Goal: Task Accomplishment & Management: Manage account settings

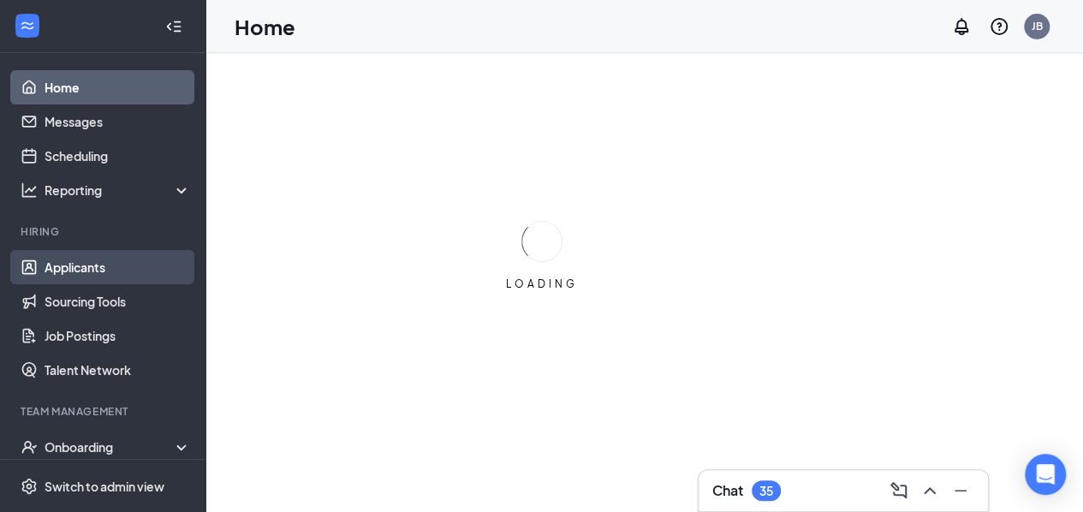
click at [113, 264] on link "Applicants" at bounding box center [118, 267] width 146 height 34
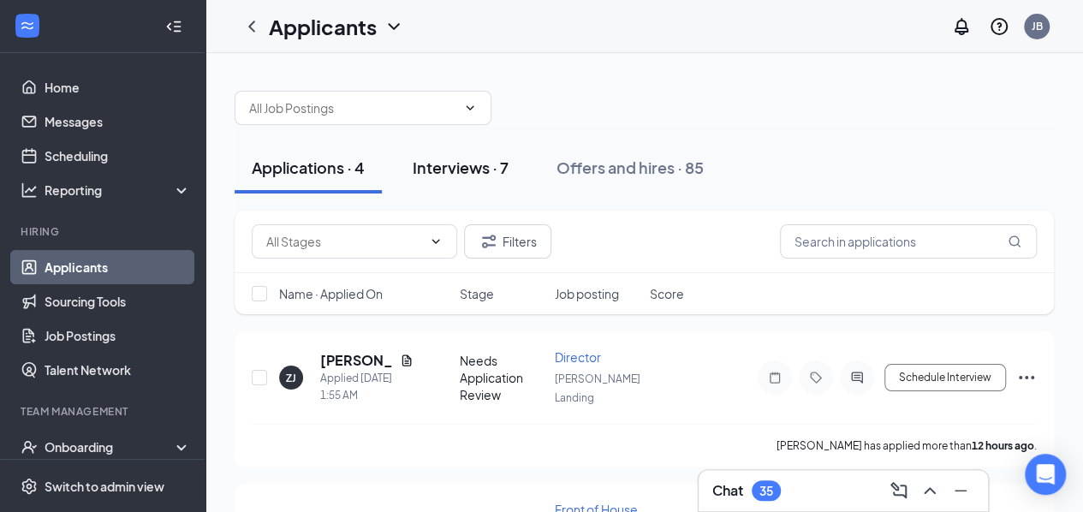
click at [463, 189] on button "Interviews · 7" at bounding box center [460, 167] width 130 height 51
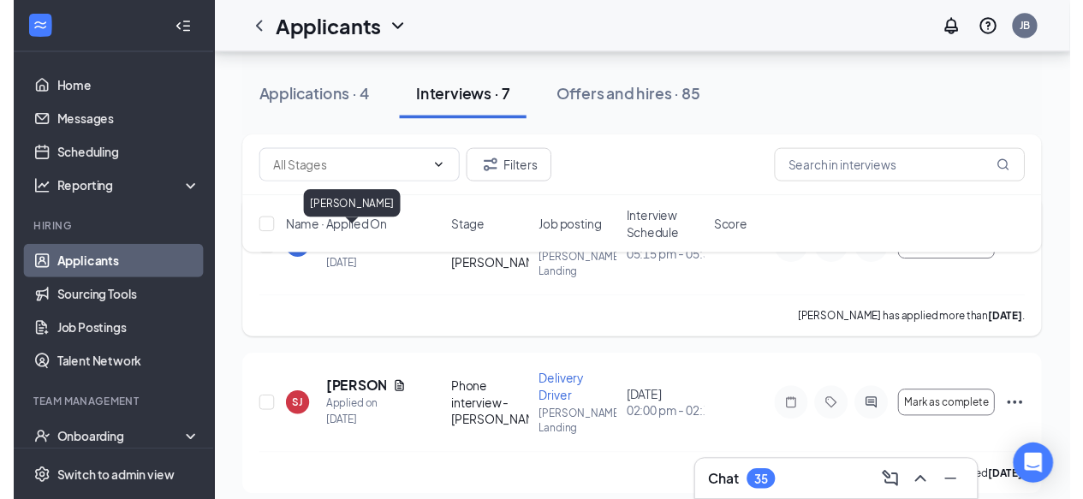
scroll to position [156, 0]
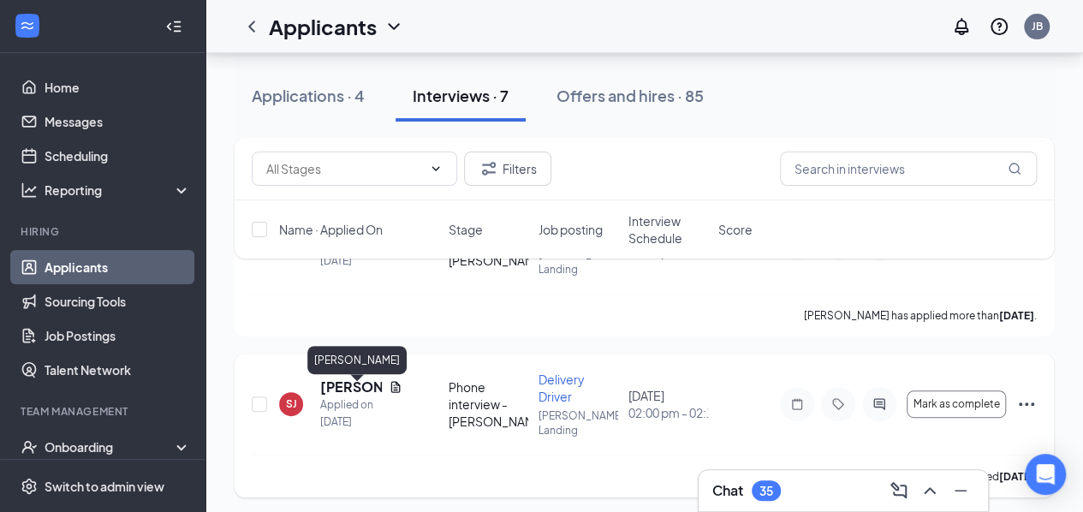
click at [336, 389] on h5 "[PERSON_NAME]" at bounding box center [351, 387] width 62 height 19
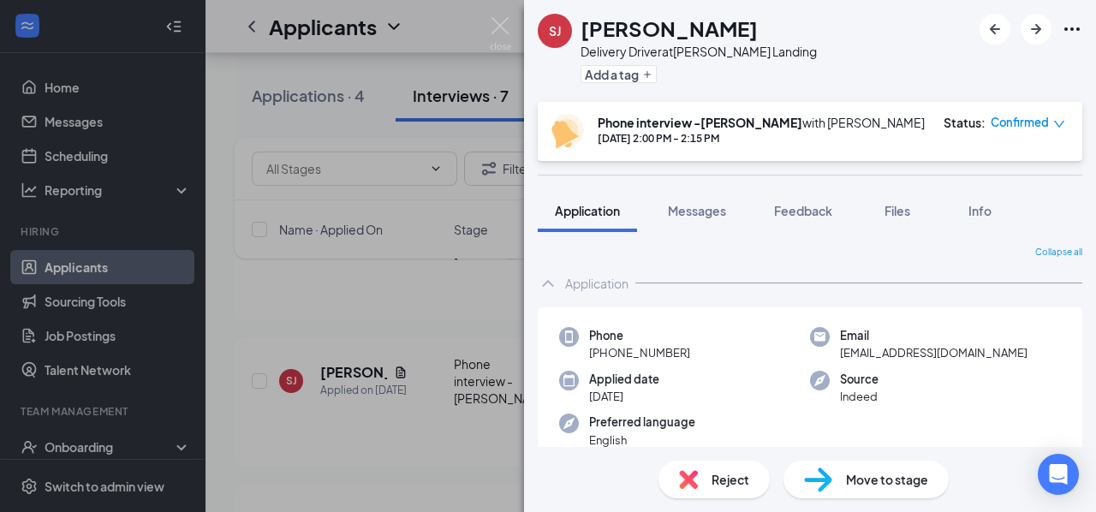
click at [734, 481] on span "Reject" at bounding box center [730, 479] width 38 height 19
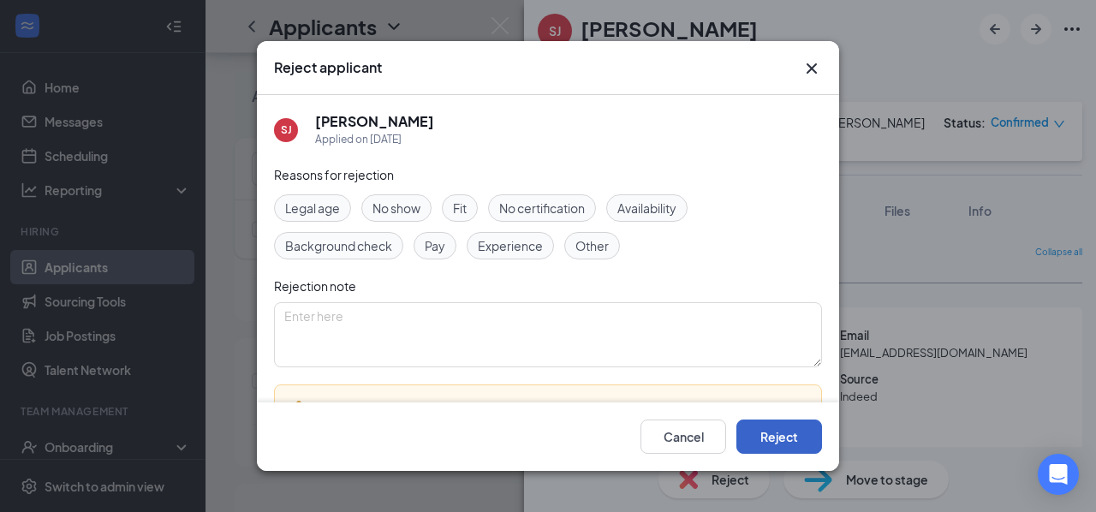
click at [754, 436] on button "Reject" at bounding box center [779, 436] width 86 height 34
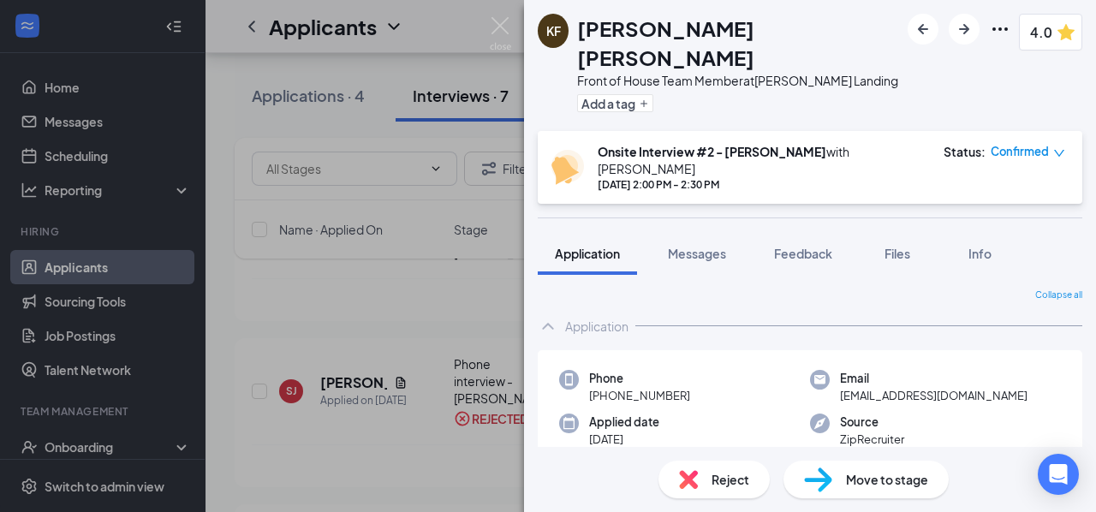
click at [719, 475] on span "Reject" at bounding box center [730, 479] width 38 height 19
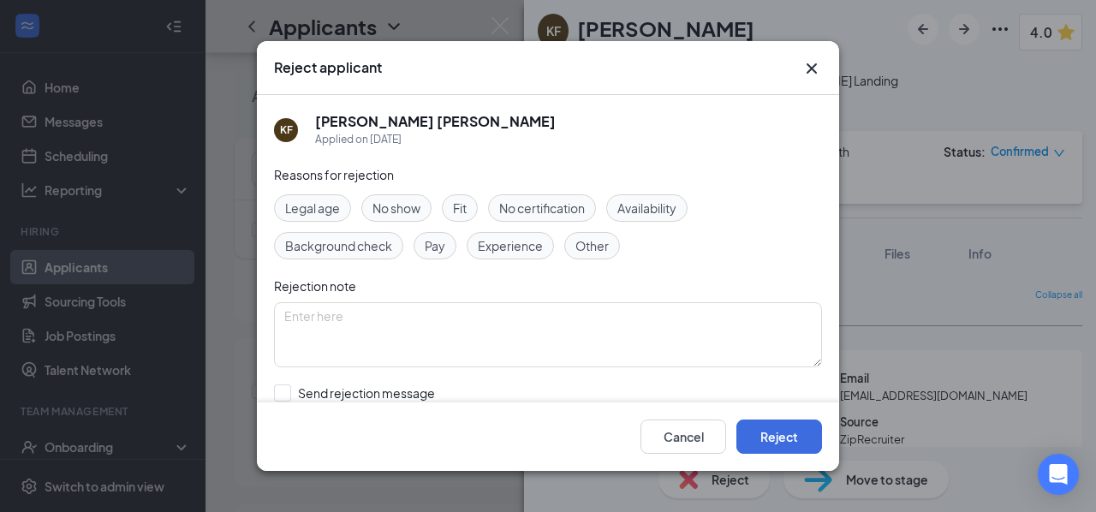
click at [806, 73] on icon "Cross" at bounding box center [811, 68] width 21 height 21
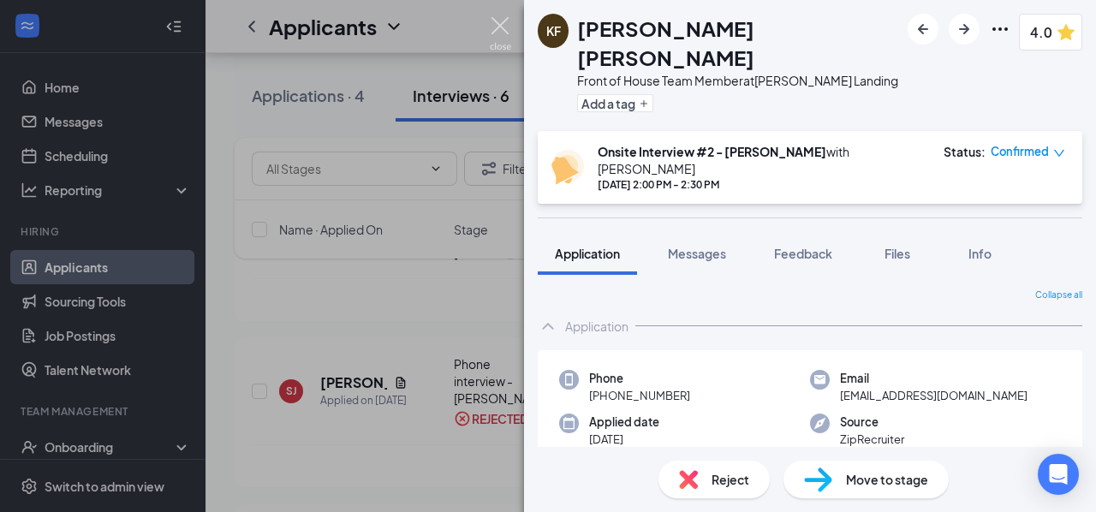
click at [495, 32] on img at bounding box center [500, 33] width 21 height 33
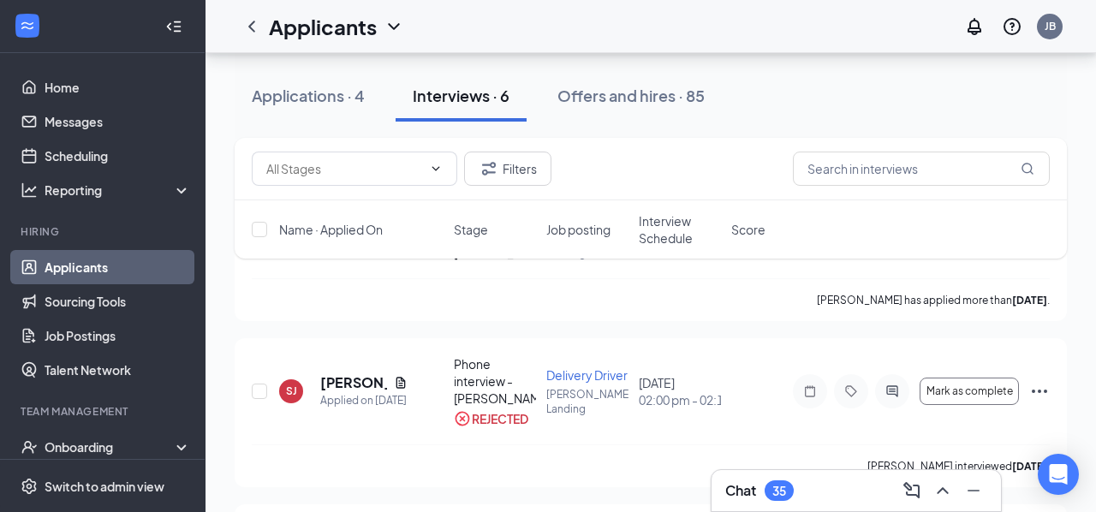
click at [494, 19] on div "Applicants JB" at bounding box center [650, 26] width 890 height 53
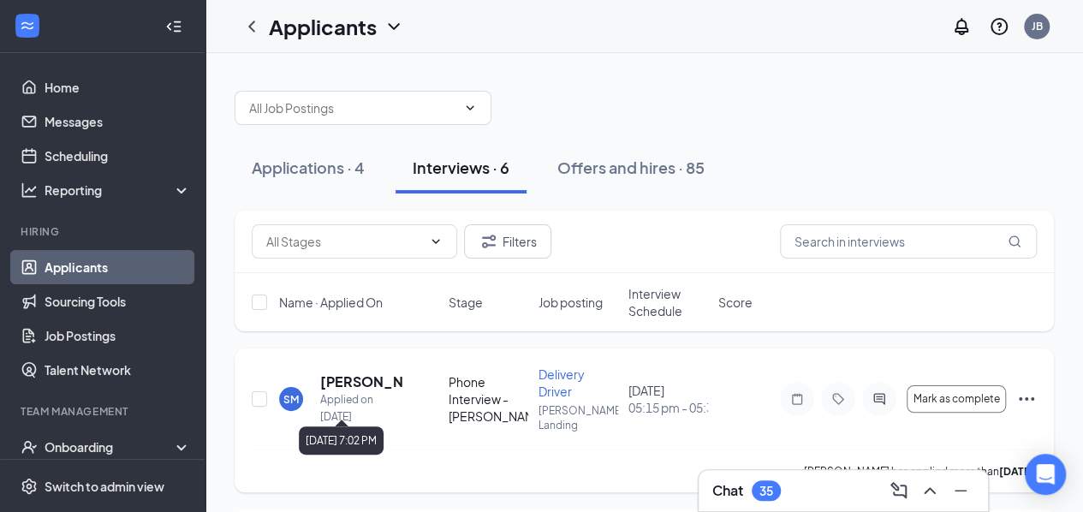
click at [355, 398] on div "Applied on [DATE]" at bounding box center [361, 408] width 82 height 34
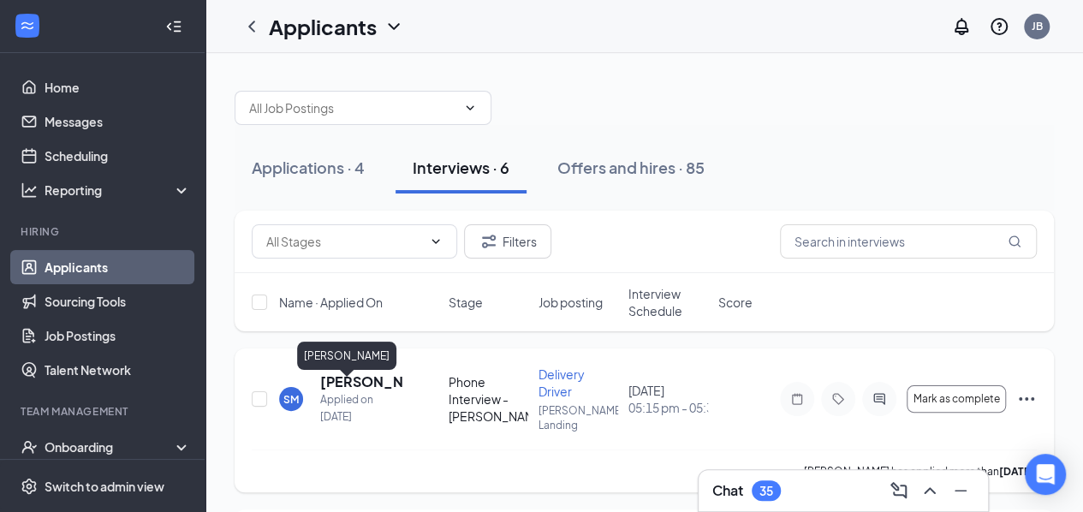
click at [351, 391] on h5 "[PERSON_NAME]" at bounding box center [361, 381] width 82 height 19
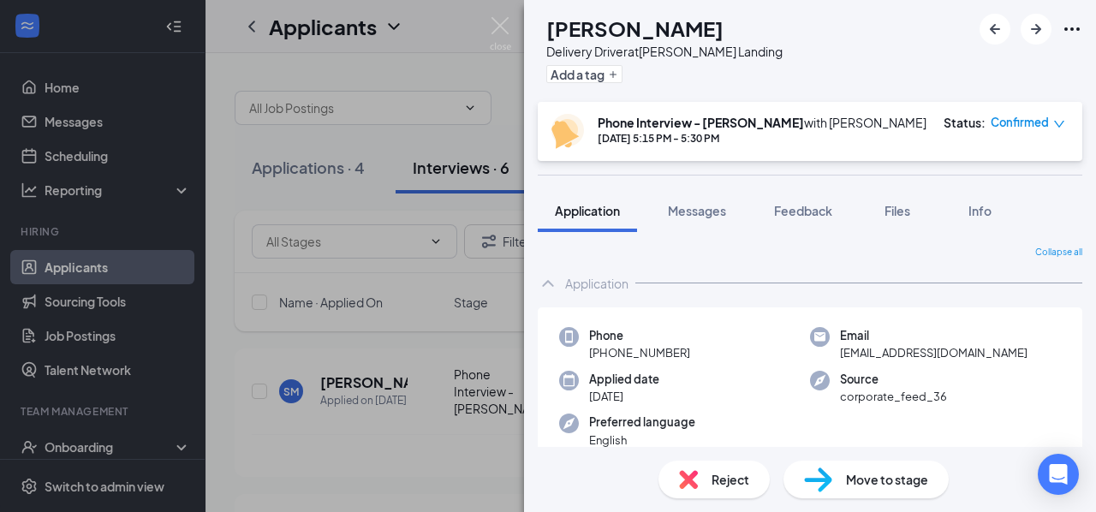
click at [342, 252] on div "SM [PERSON_NAME] Delivery Driver at [PERSON_NAME][GEOGRAPHIC_DATA] Add a tag Ph…" at bounding box center [548, 256] width 1096 height 512
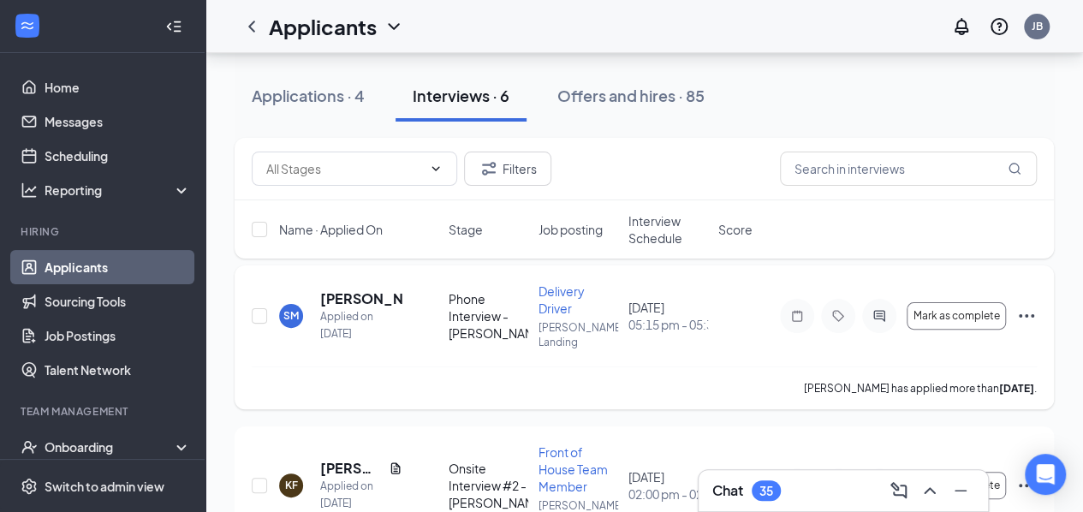
scroll to position [115, 0]
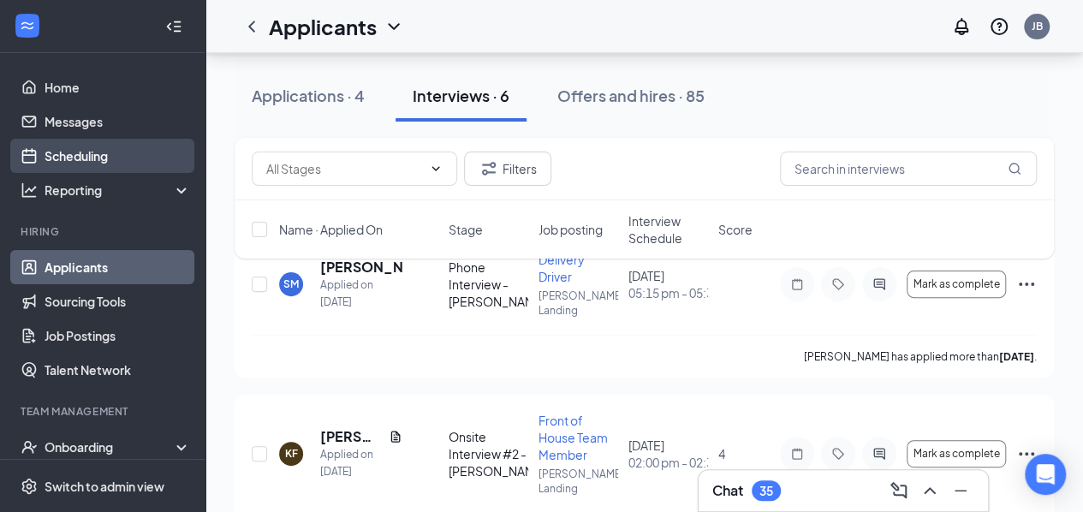
click at [94, 155] on link "Scheduling" at bounding box center [118, 156] width 146 height 34
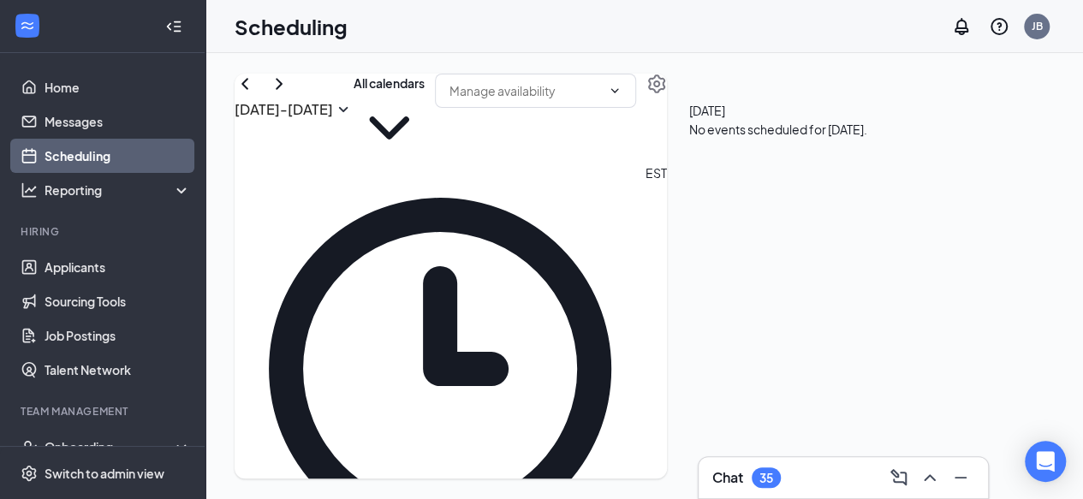
scroll to position [1796, 0]
click at [289, 94] on icon "ChevronRight" at bounding box center [279, 84] width 21 height 21
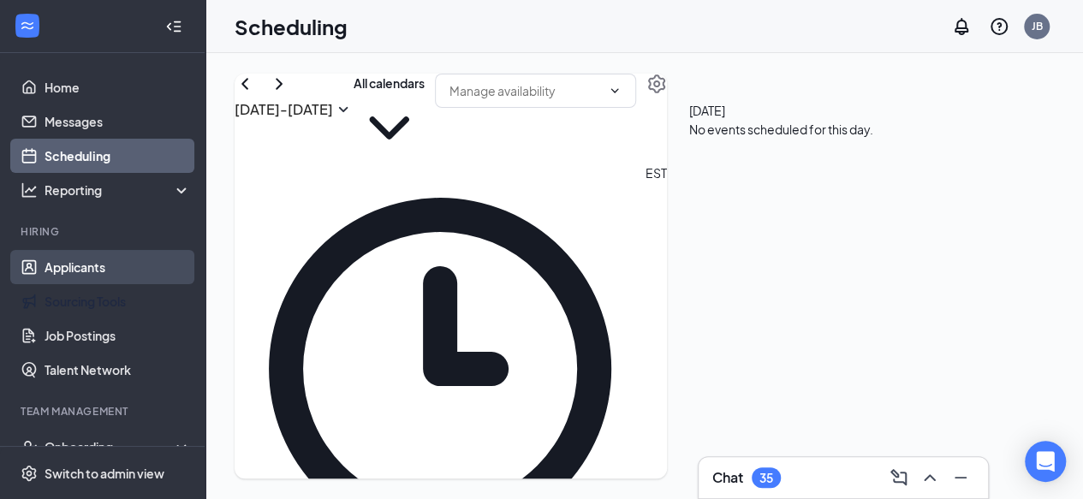
click at [111, 256] on link "Applicants" at bounding box center [118, 267] width 146 height 34
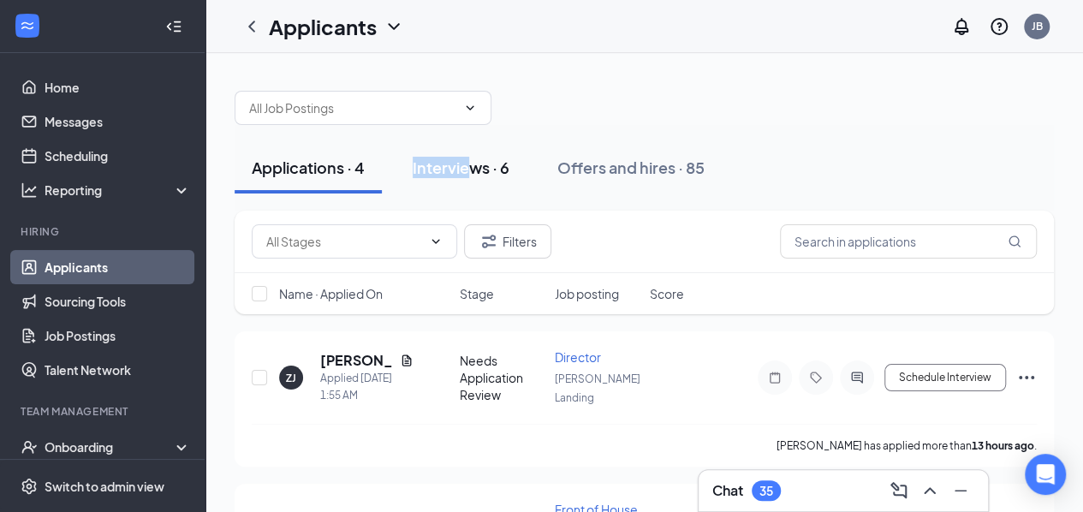
drag, startPoint x: 413, startPoint y: 205, endPoint x: 466, endPoint y: 175, distance: 60.5
click at [466, 175] on div "Applications · 4 Interviews · 6 Offers and hires · 85" at bounding box center [644, 168] width 819 height 86
click at [478, 175] on div "Interviews · 6" at bounding box center [461, 167] width 97 height 21
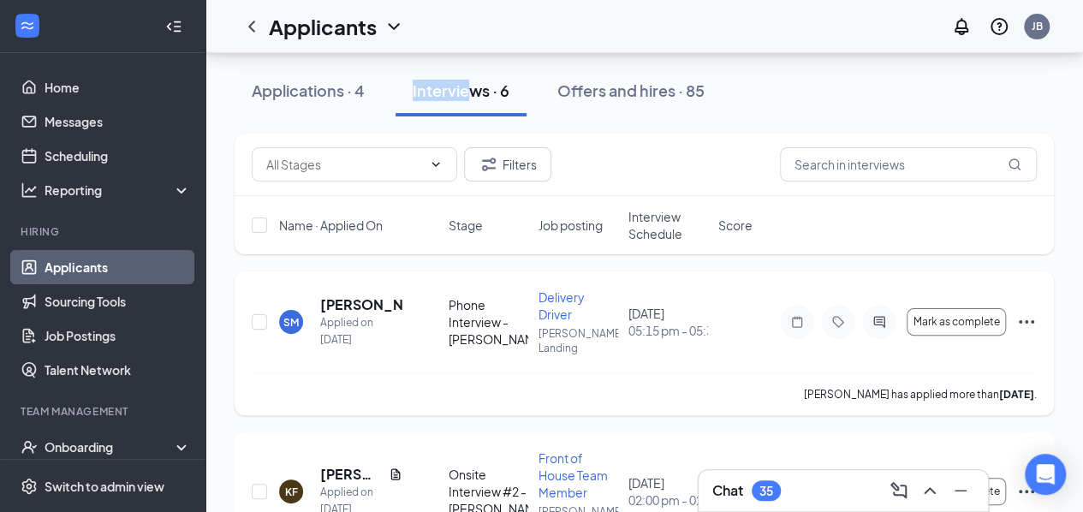
scroll to position [62, 0]
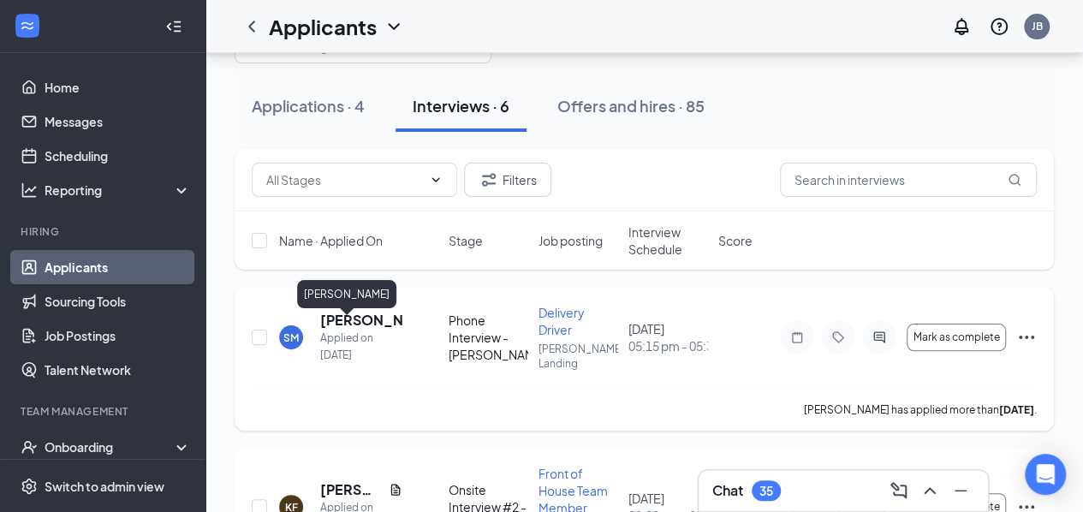
click at [360, 327] on h5 "[PERSON_NAME]" at bounding box center [361, 320] width 82 height 19
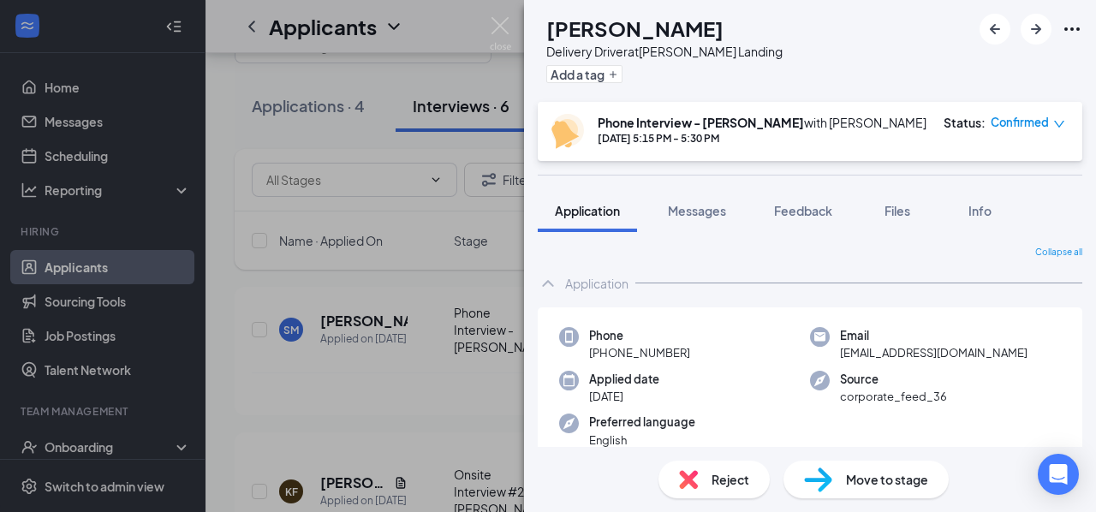
click at [396, 323] on div "SM [PERSON_NAME] Delivery Driver at [PERSON_NAME][GEOGRAPHIC_DATA] Add a tag Ph…" at bounding box center [548, 256] width 1096 height 512
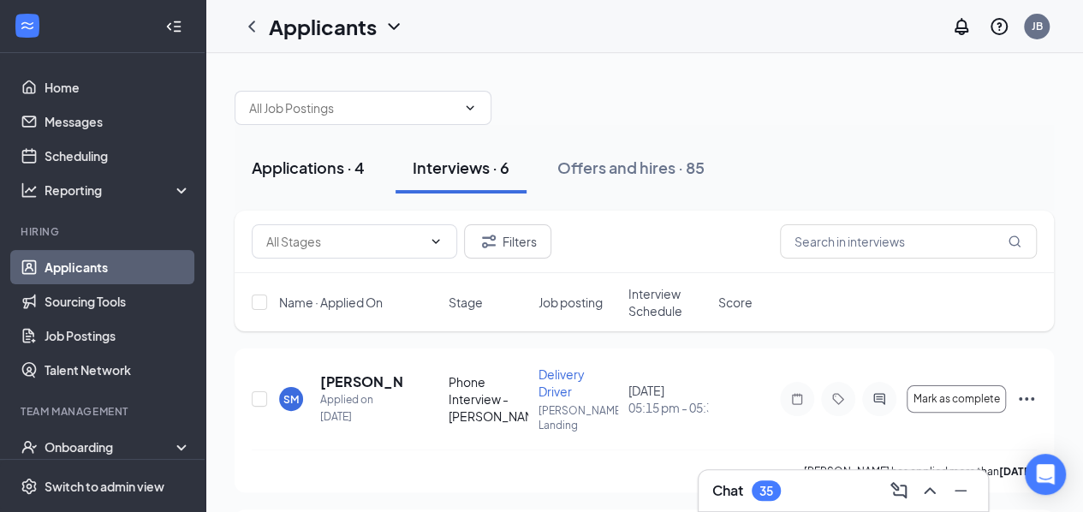
click at [356, 152] on button "Applications · 4" at bounding box center [308, 167] width 147 height 51
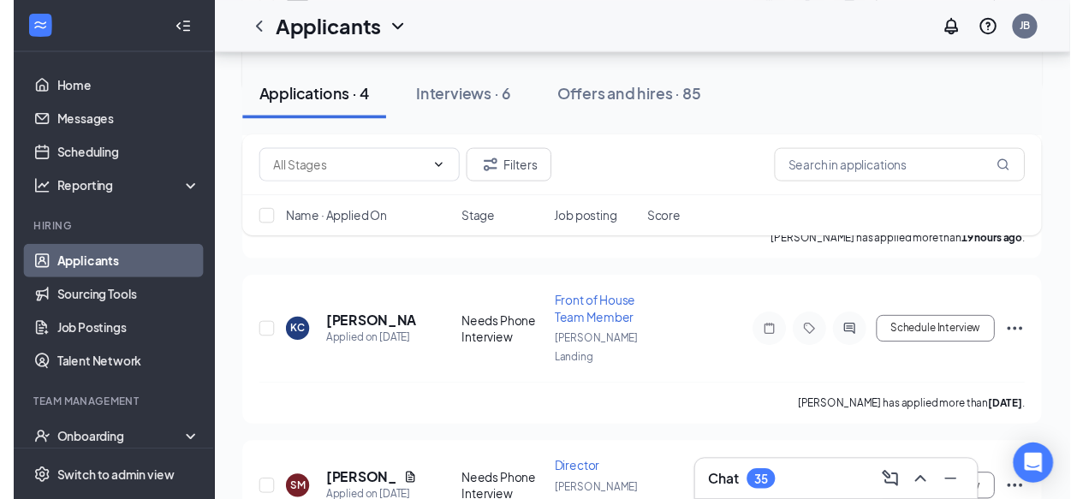
scroll to position [454, 0]
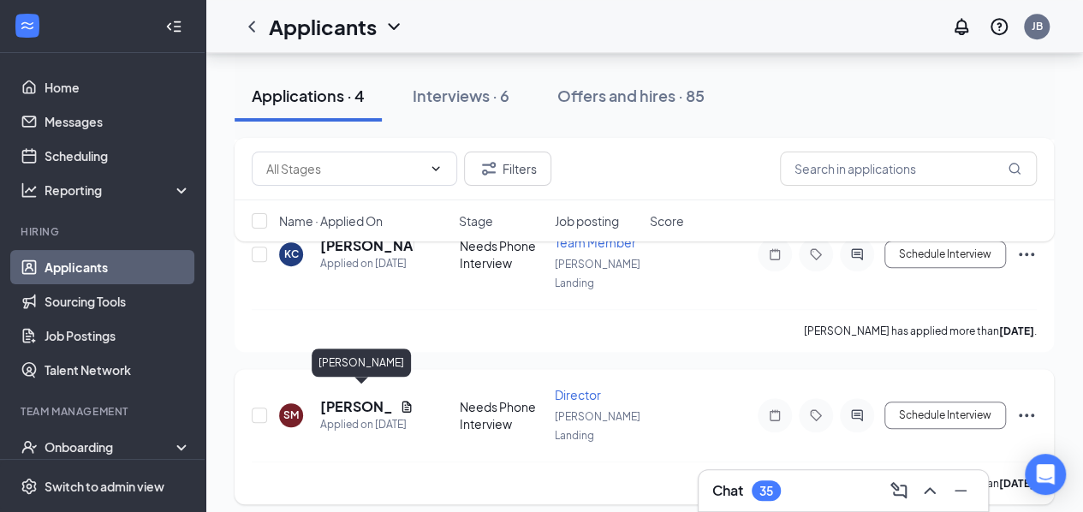
click at [337, 399] on h5 "[PERSON_NAME]" at bounding box center [356, 406] width 73 height 19
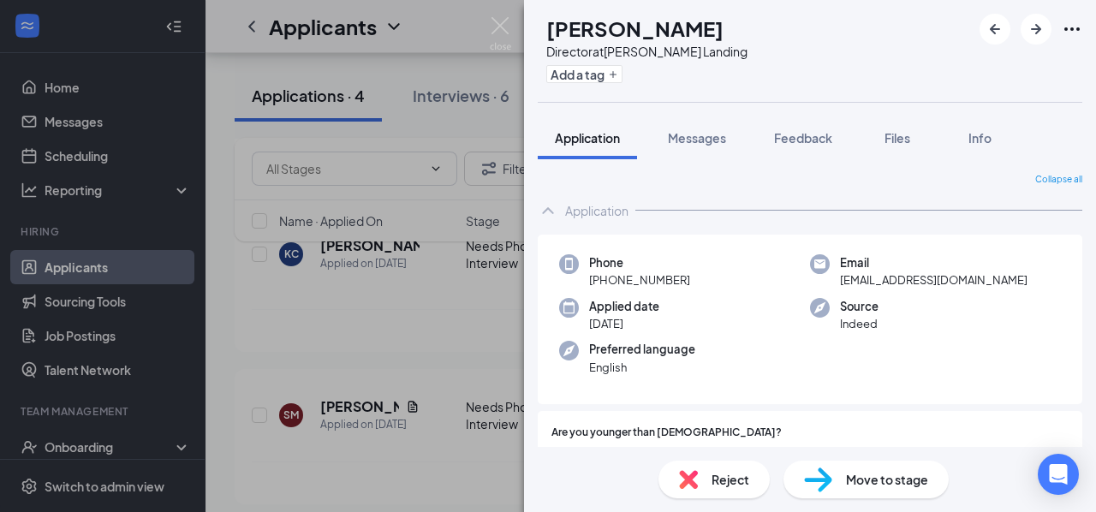
click at [501, 15] on div "SM [PERSON_NAME] Director at [PERSON_NAME] Landing Add a tag Application Messag…" at bounding box center [548, 256] width 1096 height 512
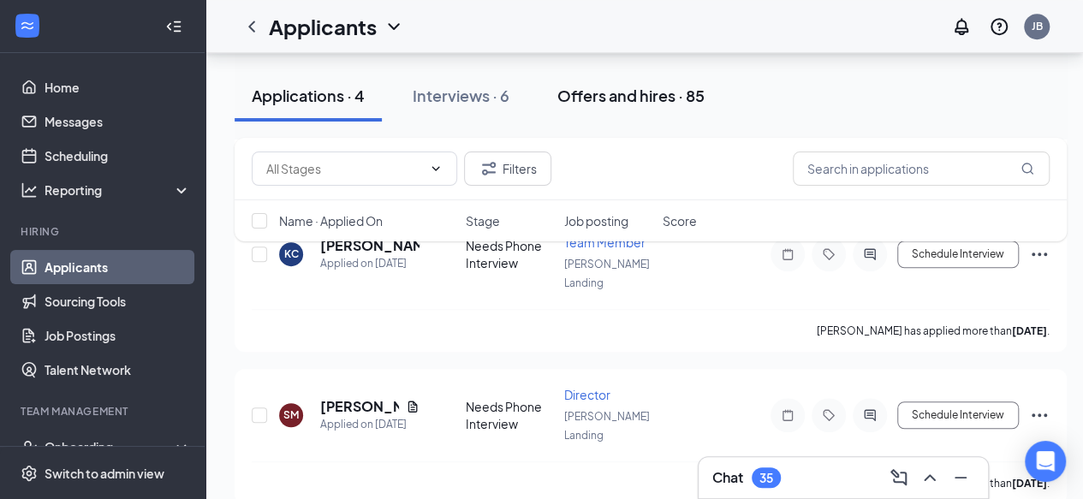
click at [628, 98] on div "Offers and hires · 85" at bounding box center [630, 95] width 147 height 21
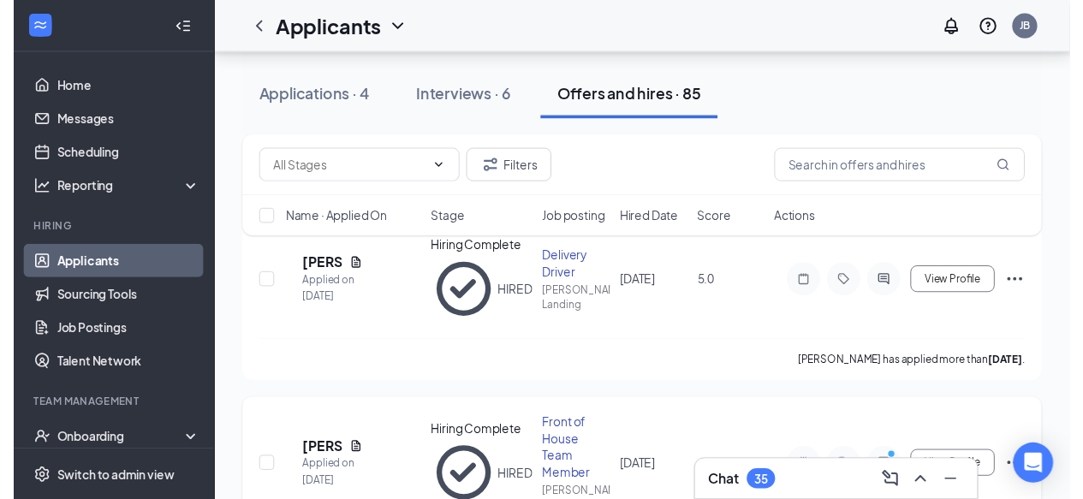
scroll to position [104, 0]
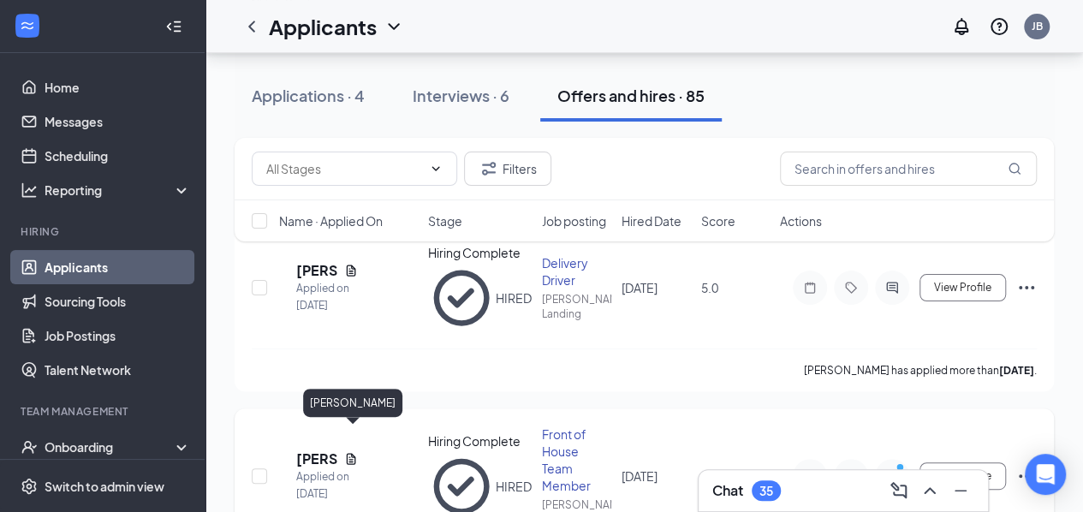
click at [325, 449] on h5 "[PERSON_NAME]" at bounding box center [316, 458] width 41 height 19
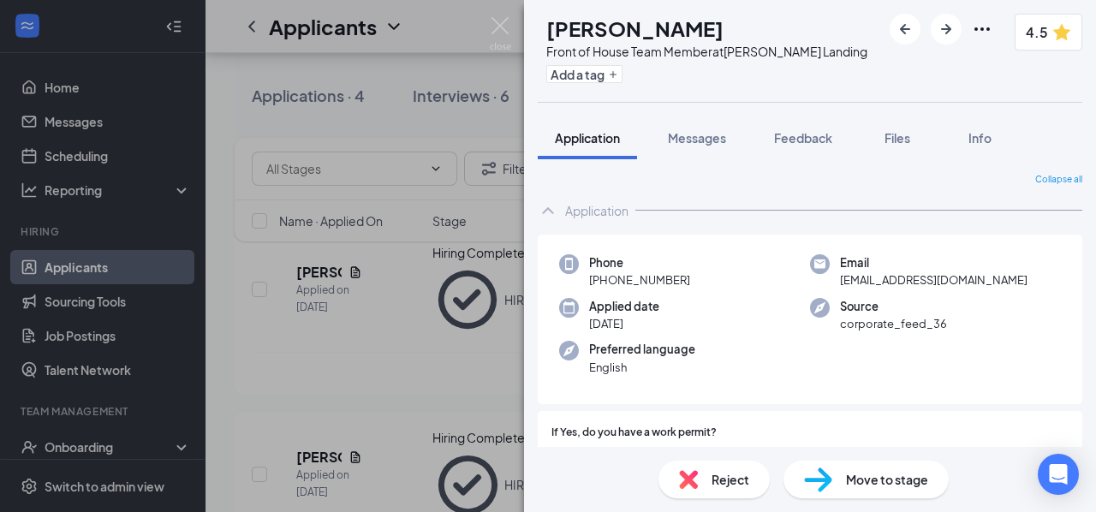
click at [468, 112] on div "[PERSON_NAME] Front of House Team Member at [PERSON_NAME][GEOGRAPHIC_DATA] Add …" at bounding box center [548, 256] width 1096 height 512
